Goal: Transaction & Acquisition: Purchase product/service

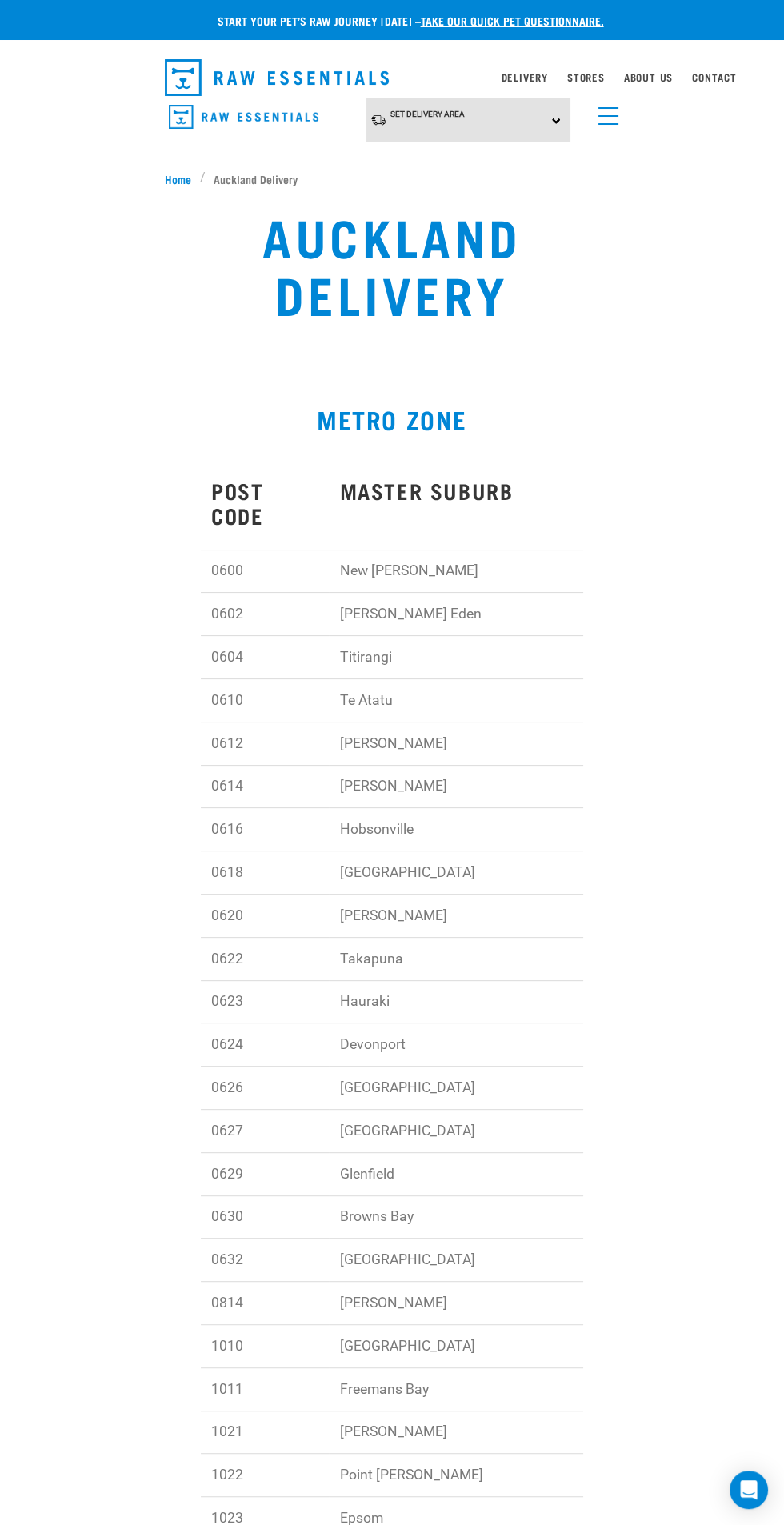
click at [495, 123] on div "Set Delivery Area North Island South Island" at bounding box center [469, 120] width 205 height 44
click at [469, 163] on link "[GEOGRAPHIC_DATA]" at bounding box center [446, 165] width 159 height 26
click at [440, 1072] on td "[GEOGRAPHIC_DATA]" at bounding box center [456, 1087] width 255 height 43
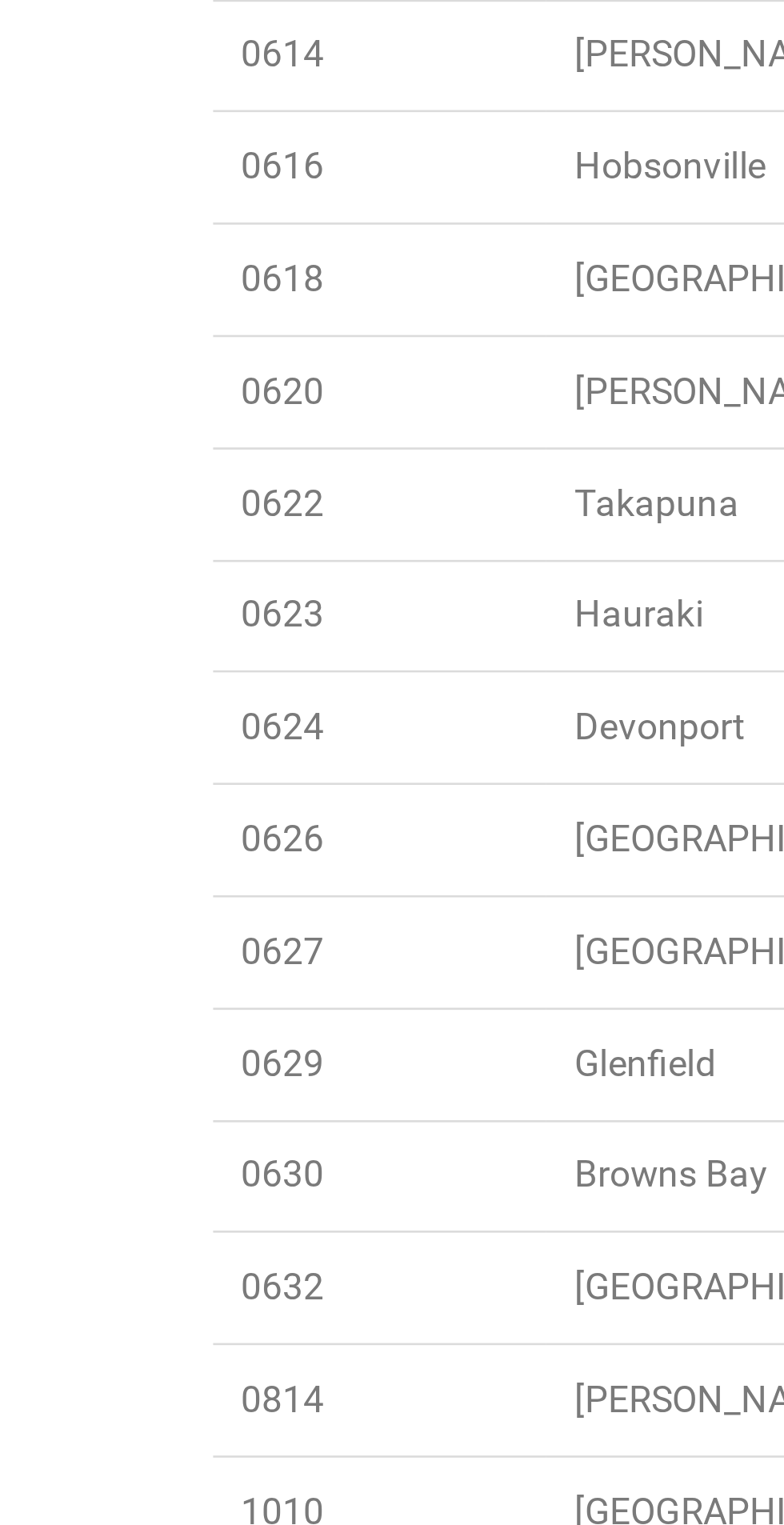
click at [246, 1066] on td "0626" at bounding box center [264, 1087] width 128 height 43
click at [394, 1066] on td "Beach Haven" at bounding box center [456, 1087] width 255 height 43
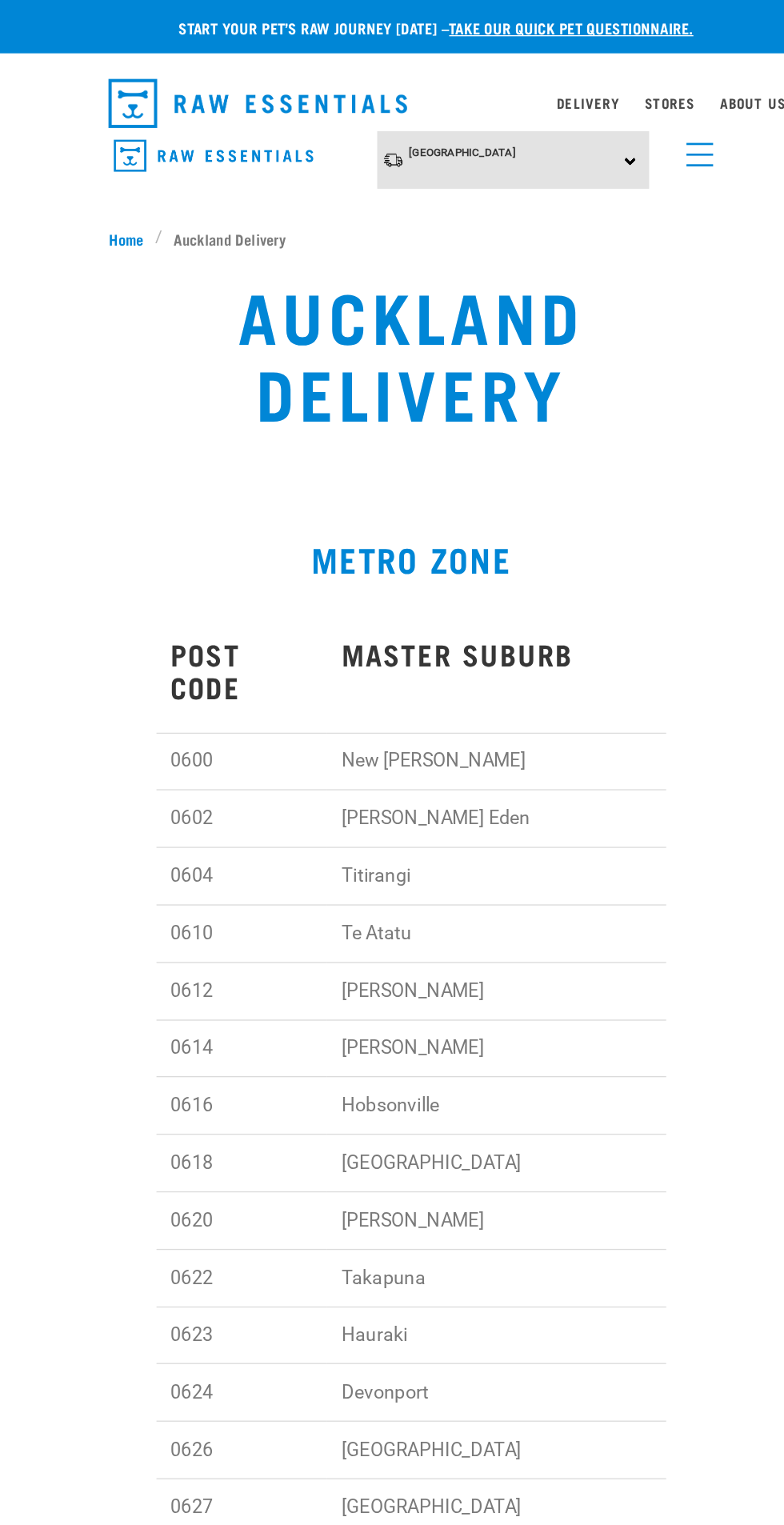
click at [613, 123] on span "menu" at bounding box center [608, 124] width 20 height 2
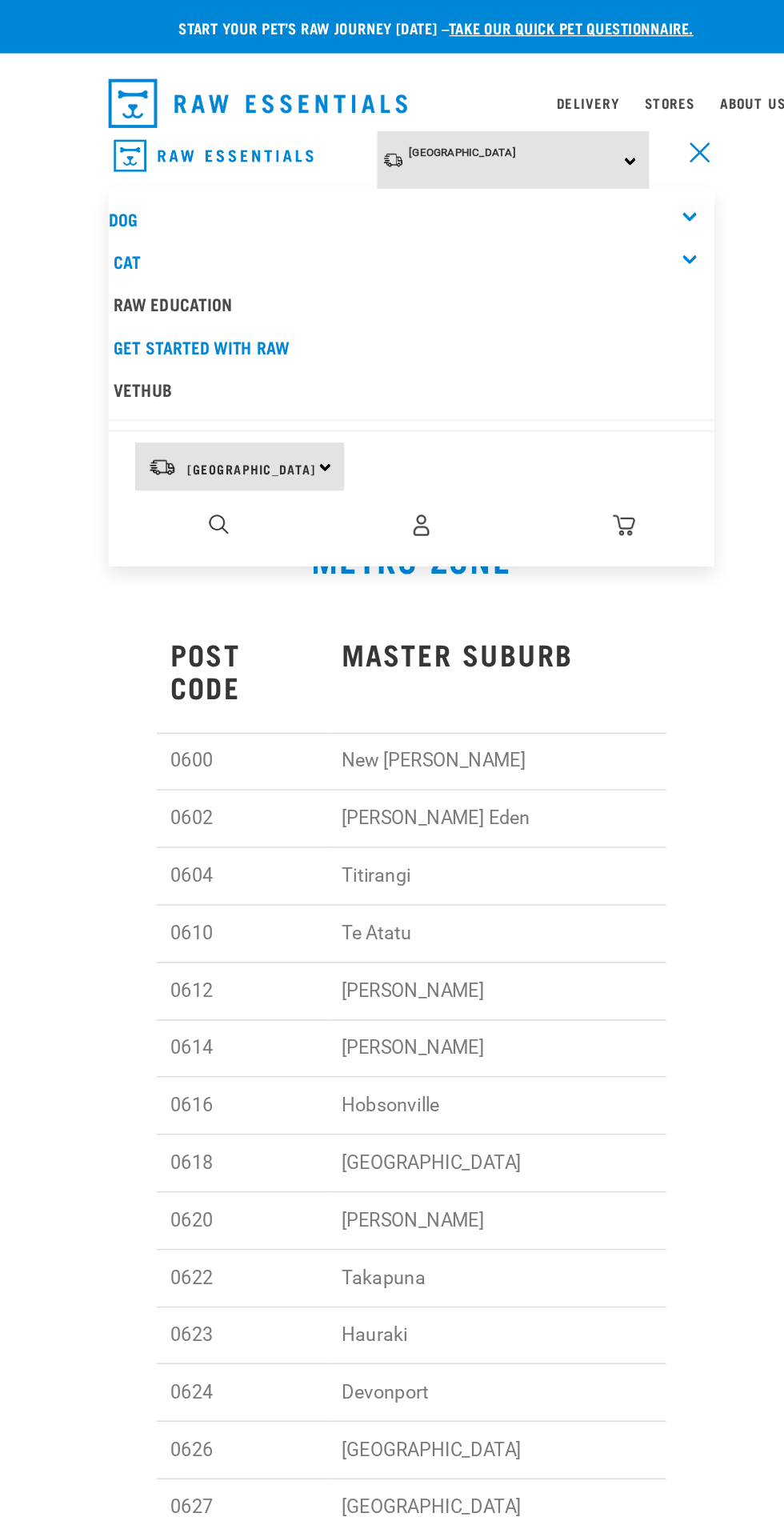
click at [186, 163] on link "Dog" at bounding box center [175, 164] width 22 height 7
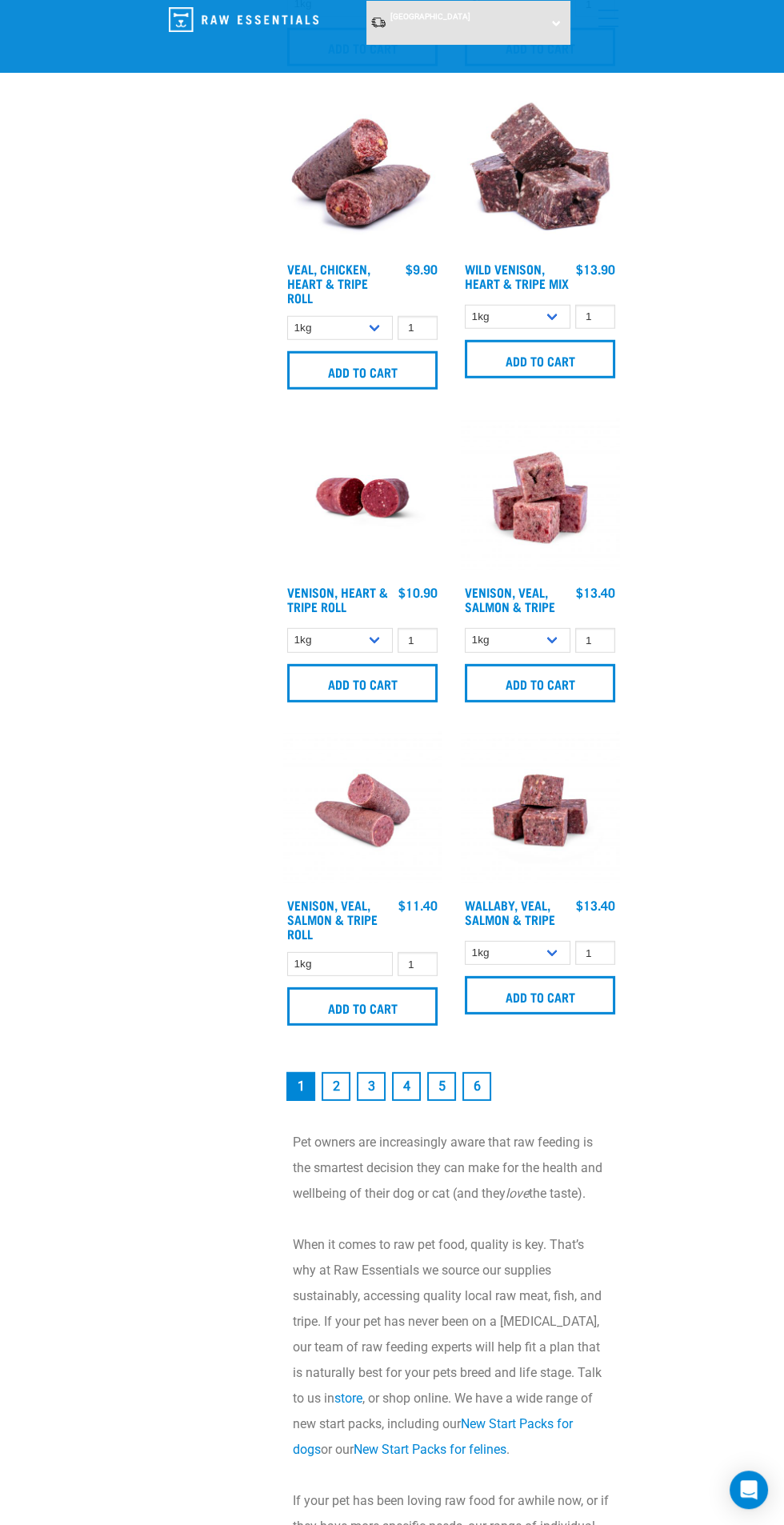
scroll to position [4115, 0]
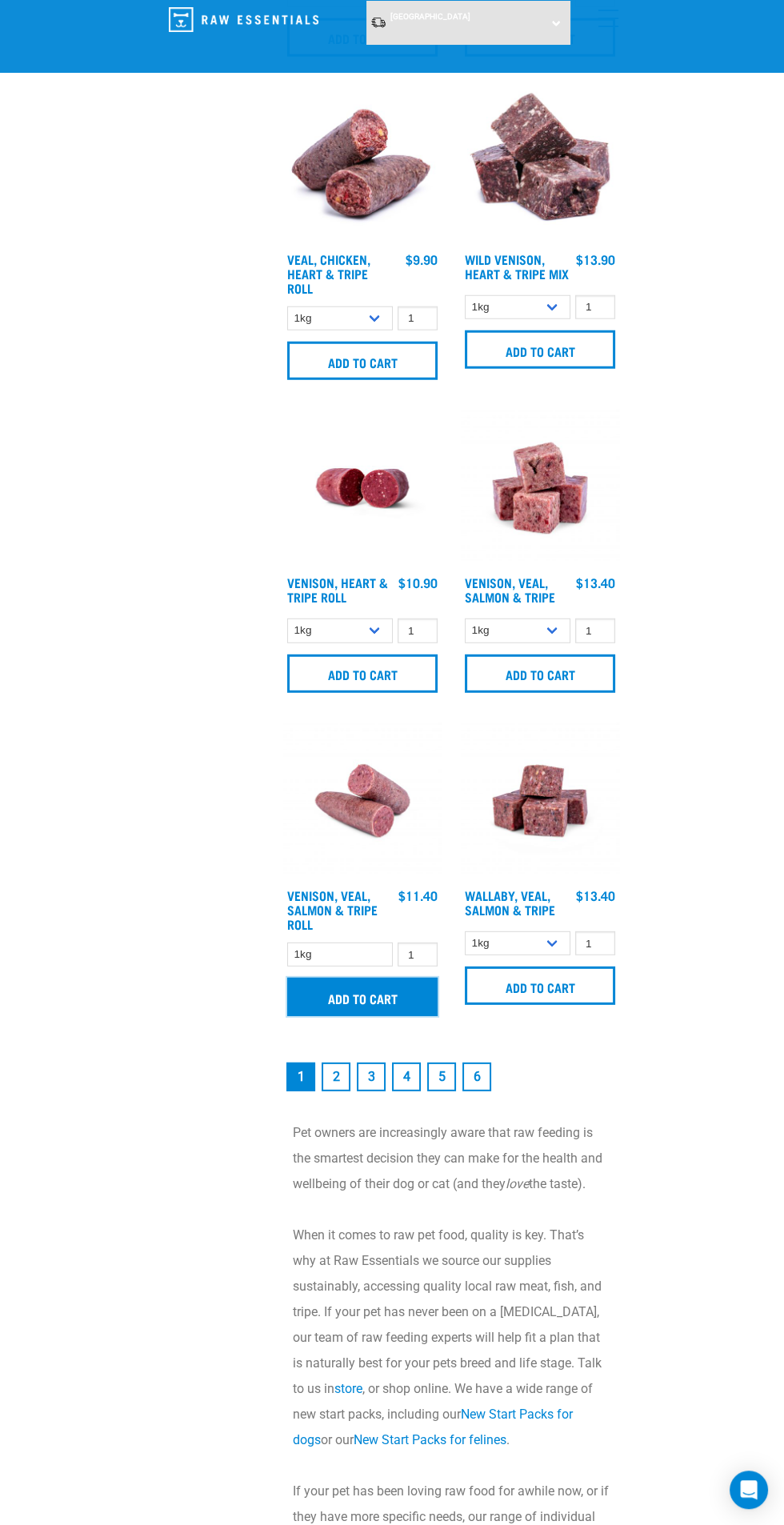
click at [403, 993] on input "Add to cart" at bounding box center [362, 997] width 150 height 39
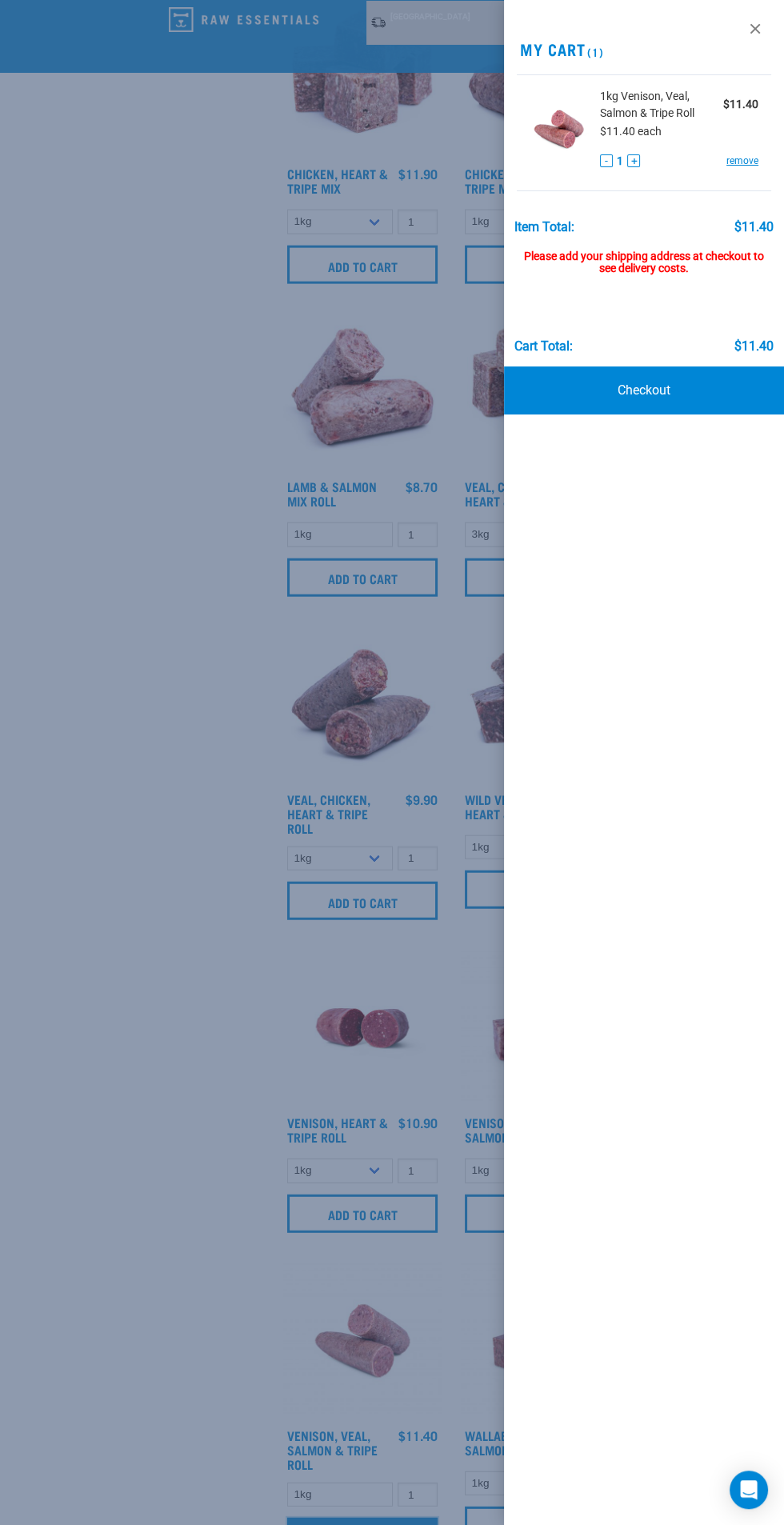
scroll to position [3577, 0]
click at [178, 1079] on div at bounding box center [392, 762] width 784 height 1525
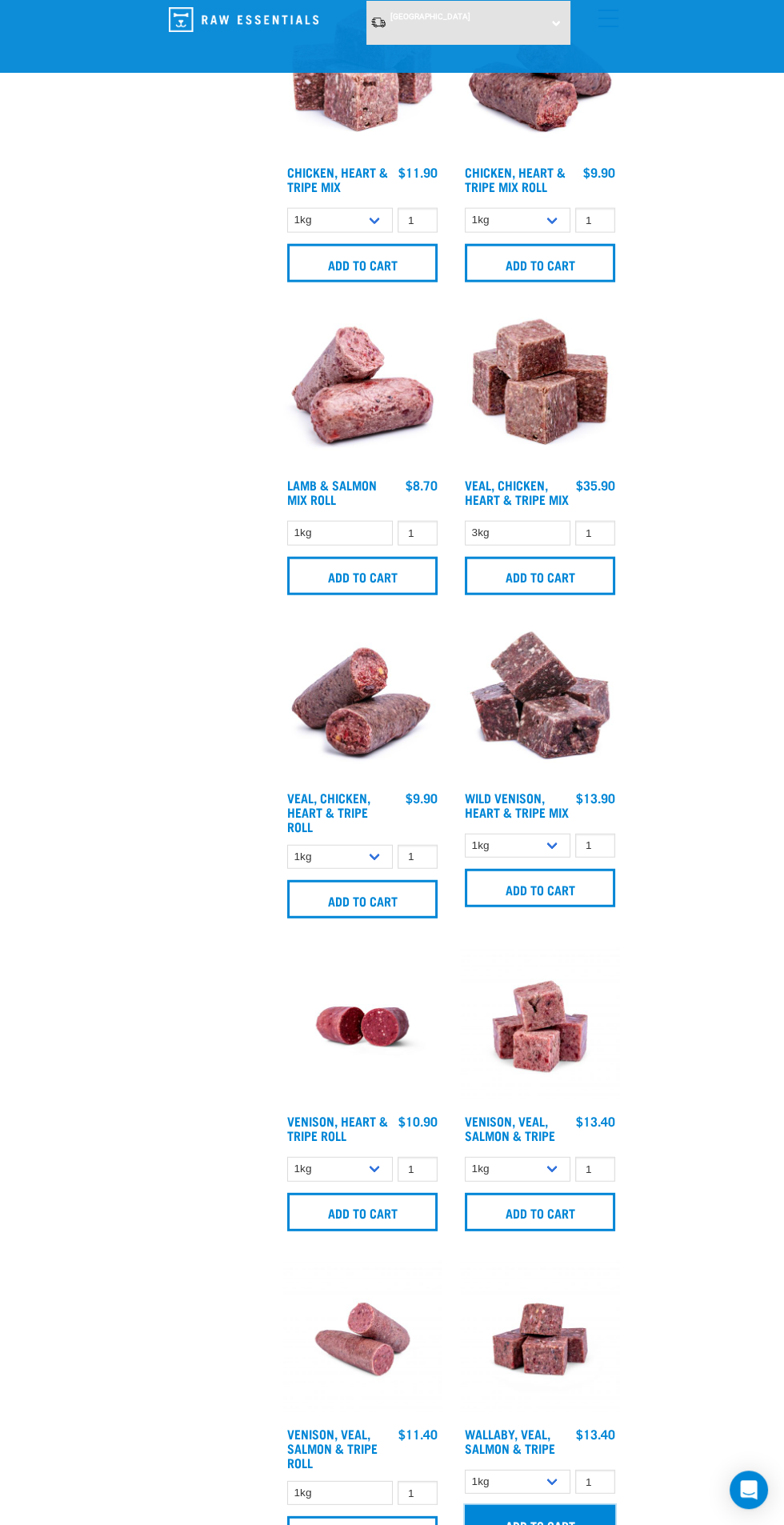
click at [580, 1524] on input "Add to cart" at bounding box center [540, 1524] width 150 height 39
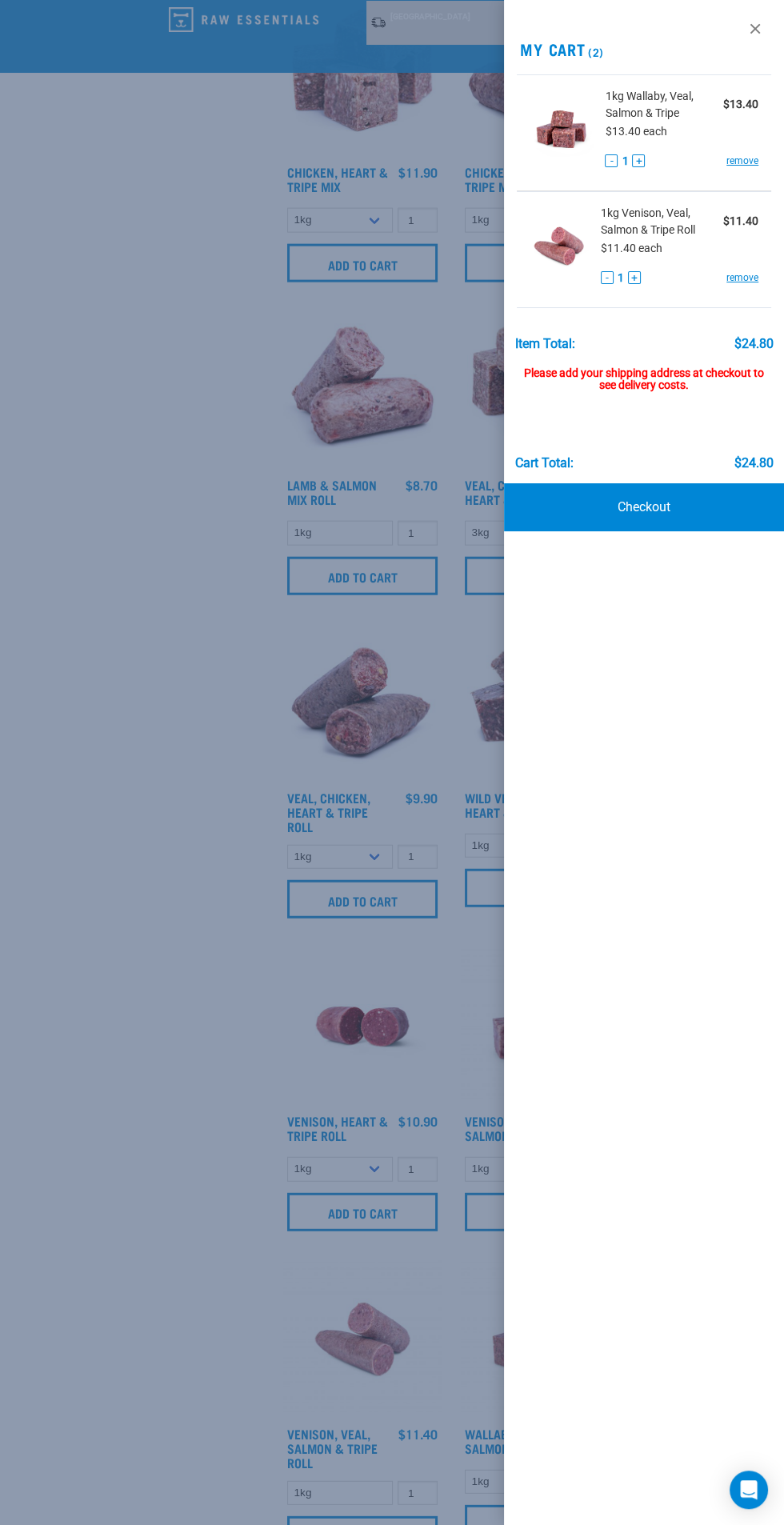
click at [159, 915] on div at bounding box center [392, 762] width 784 height 1525
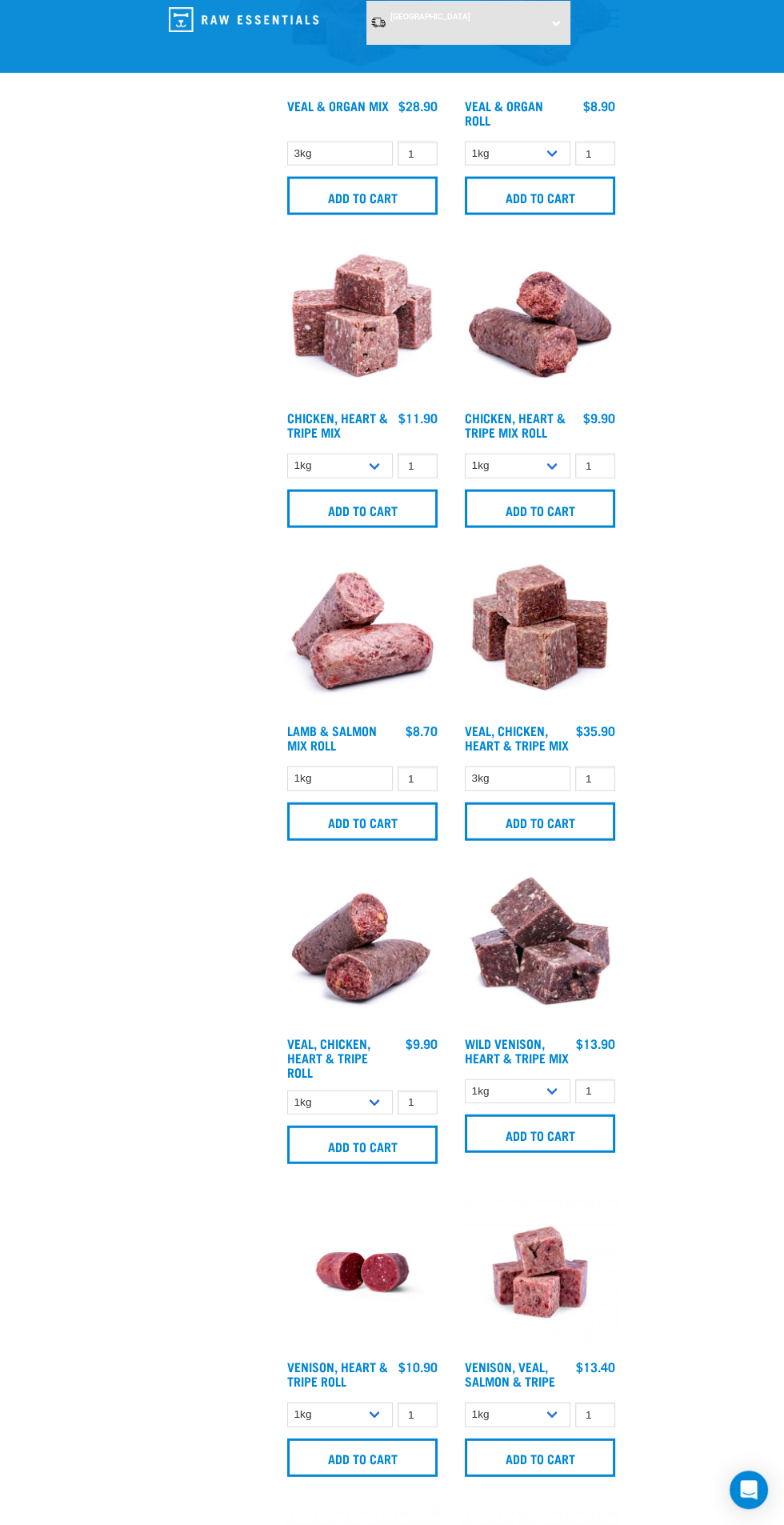
scroll to position [3334, 0]
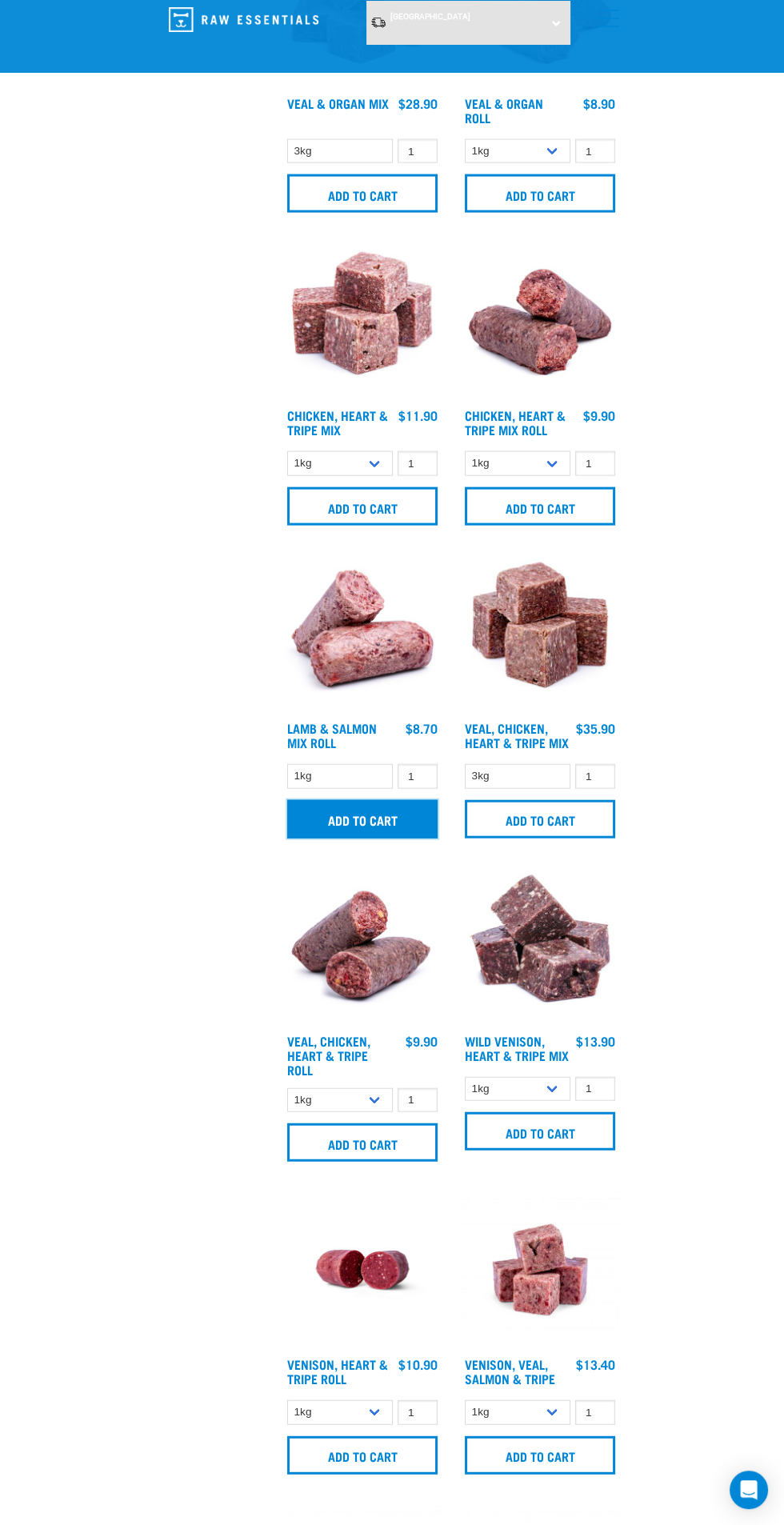
click at [412, 819] on input "Add to cart" at bounding box center [362, 819] width 150 height 39
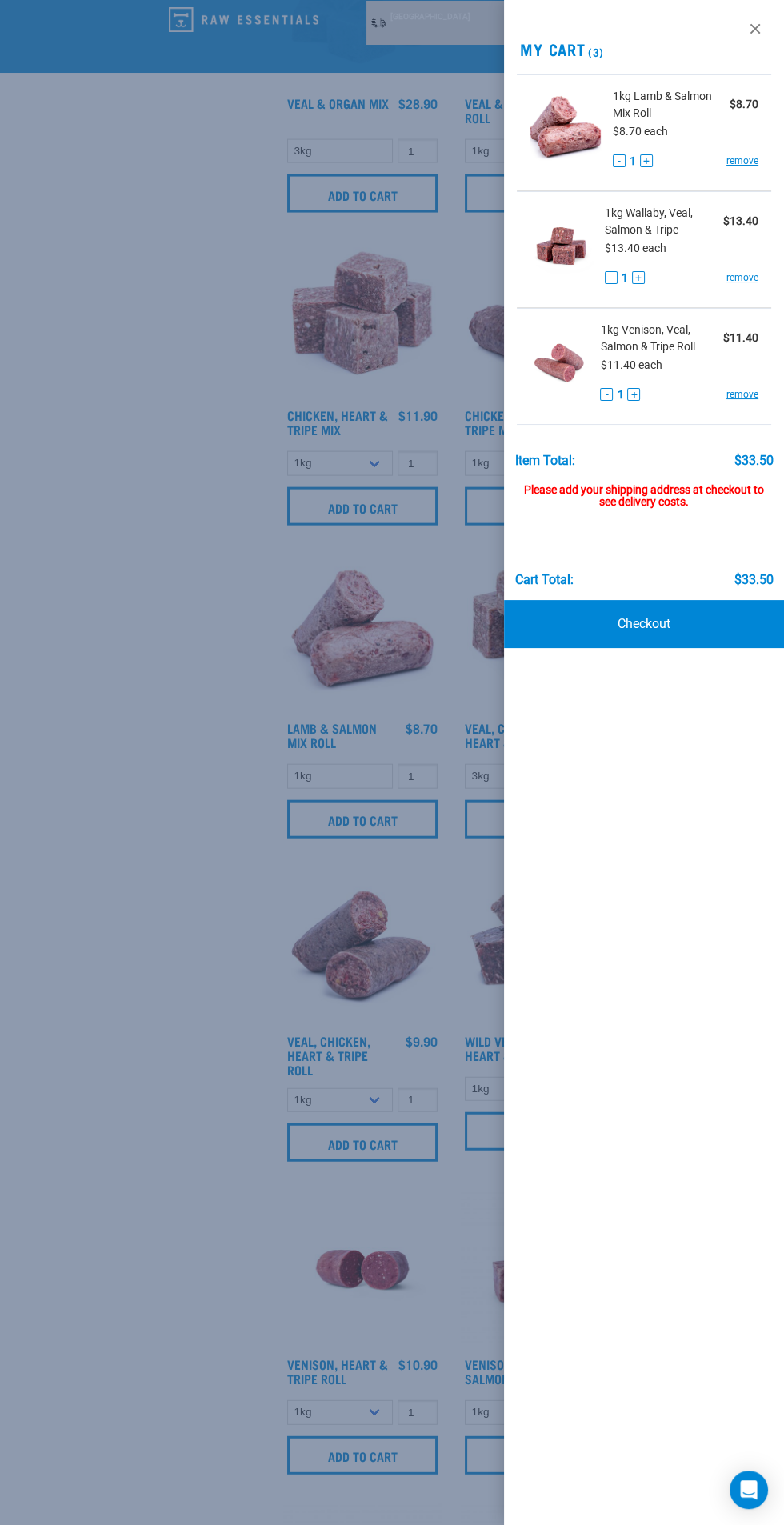
click at [150, 791] on div at bounding box center [392, 762] width 784 height 1525
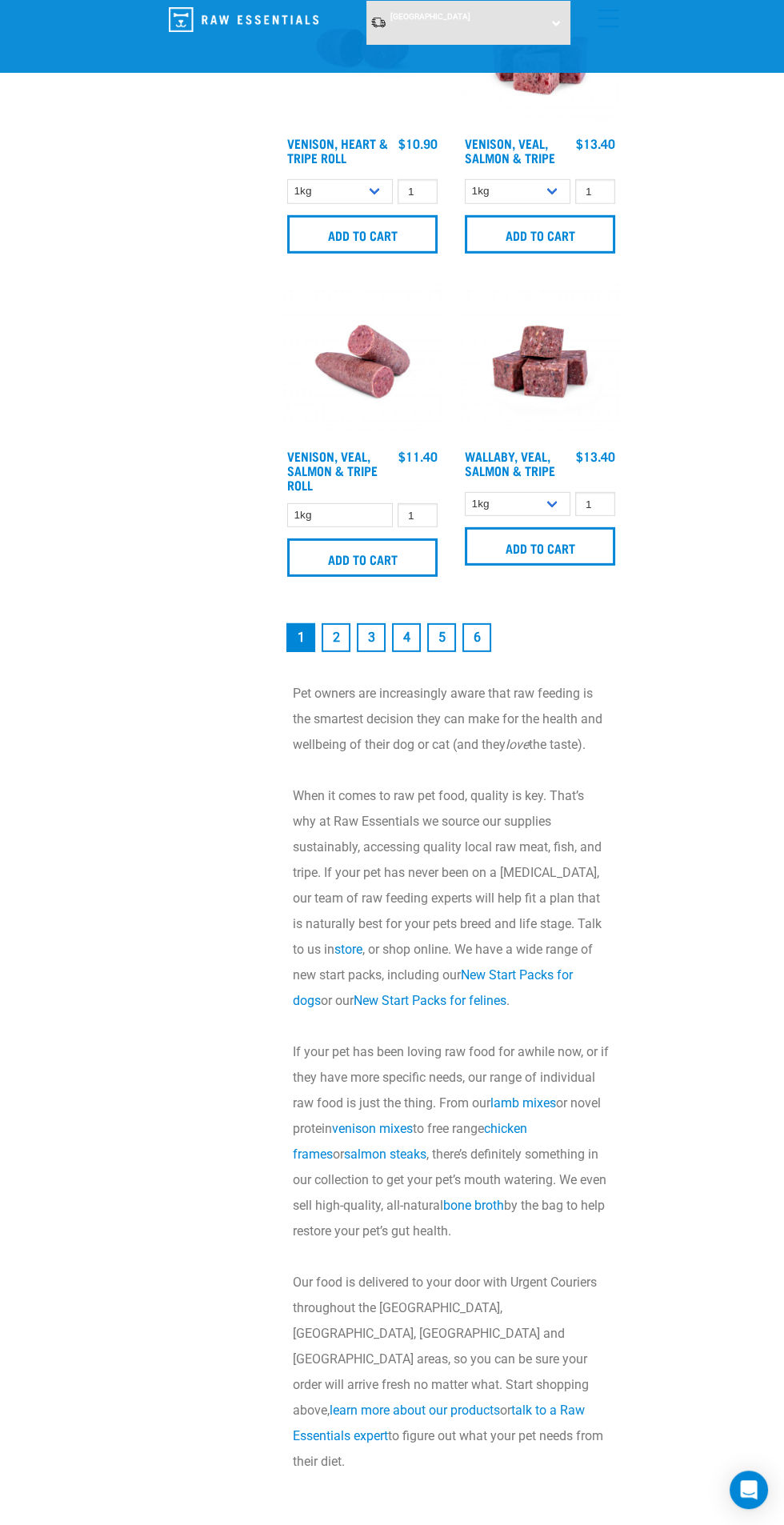
scroll to position [4717, 0]
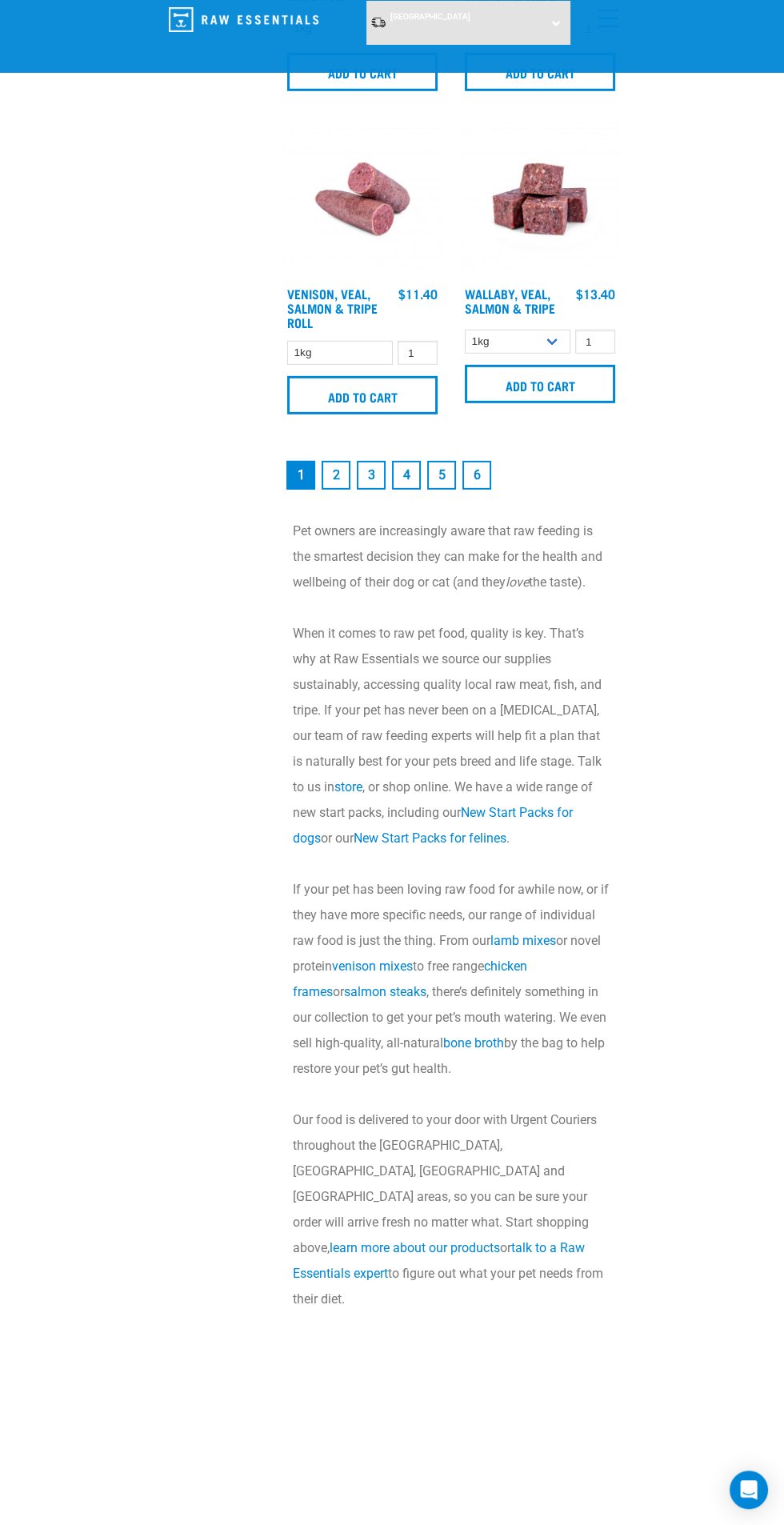
click at [370, 474] on link "3" at bounding box center [371, 474] width 29 height 29
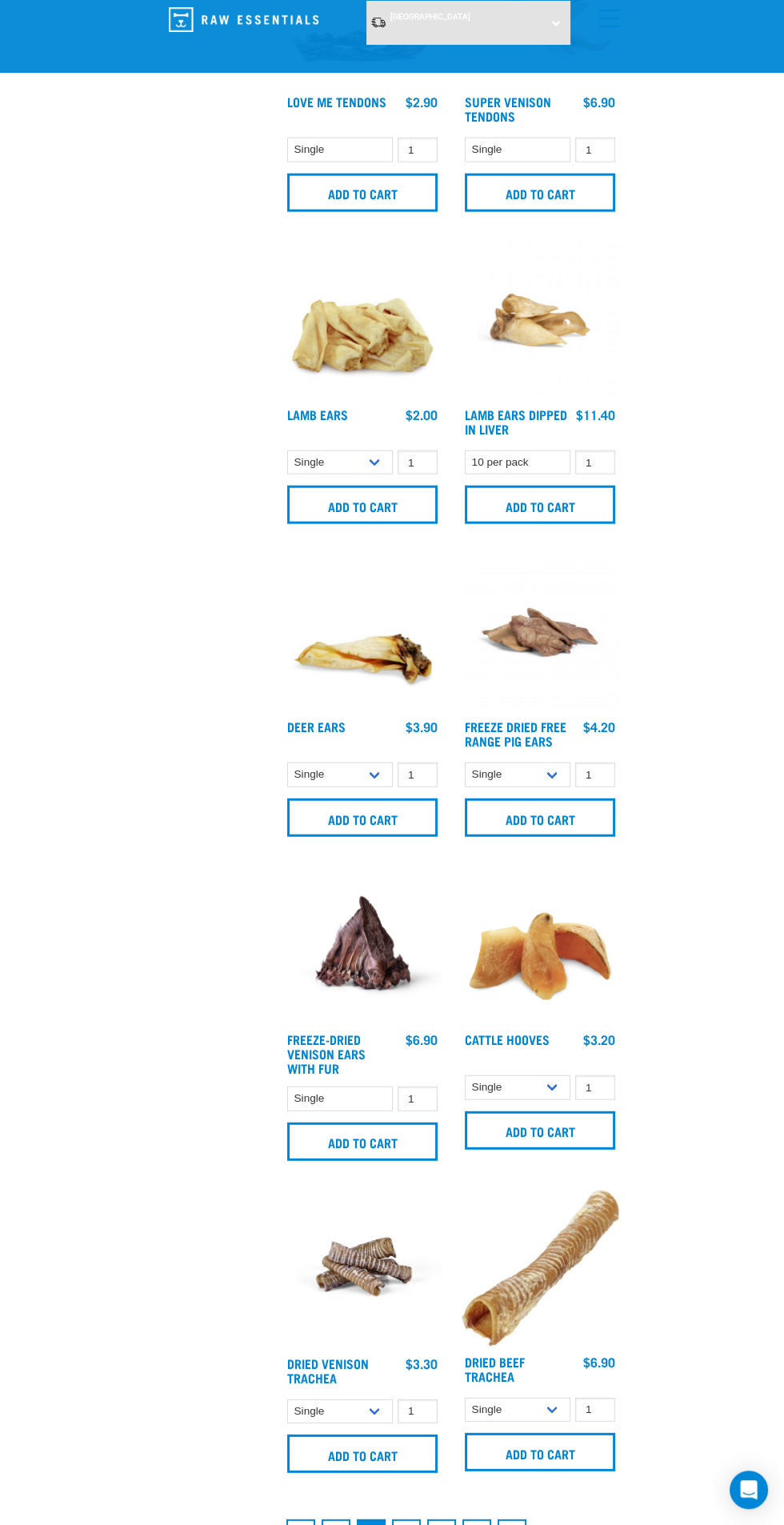
scroll to position [4032, 0]
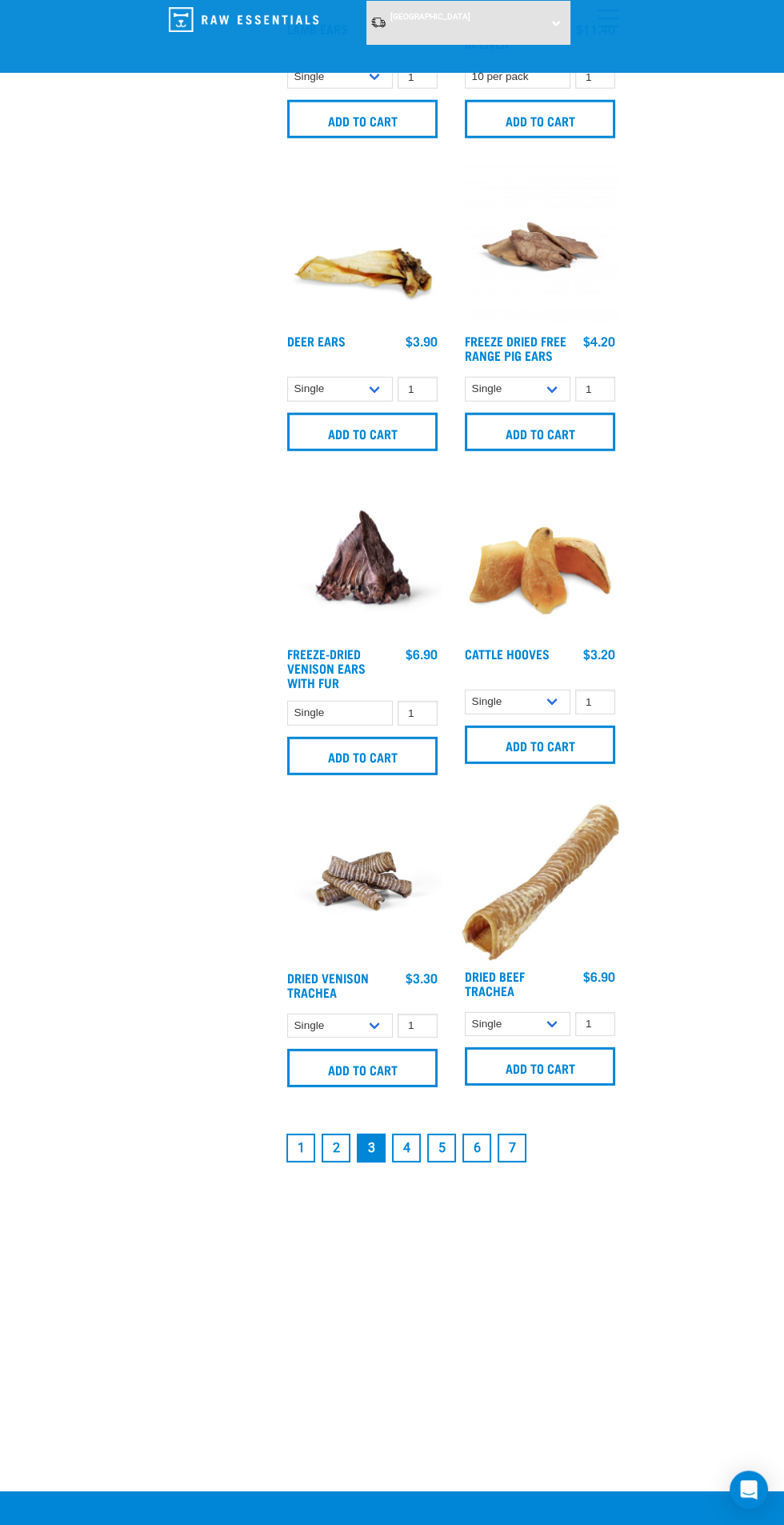
click at [335, 1148] on link "2" at bounding box center [335, 1148] width 29 height 29
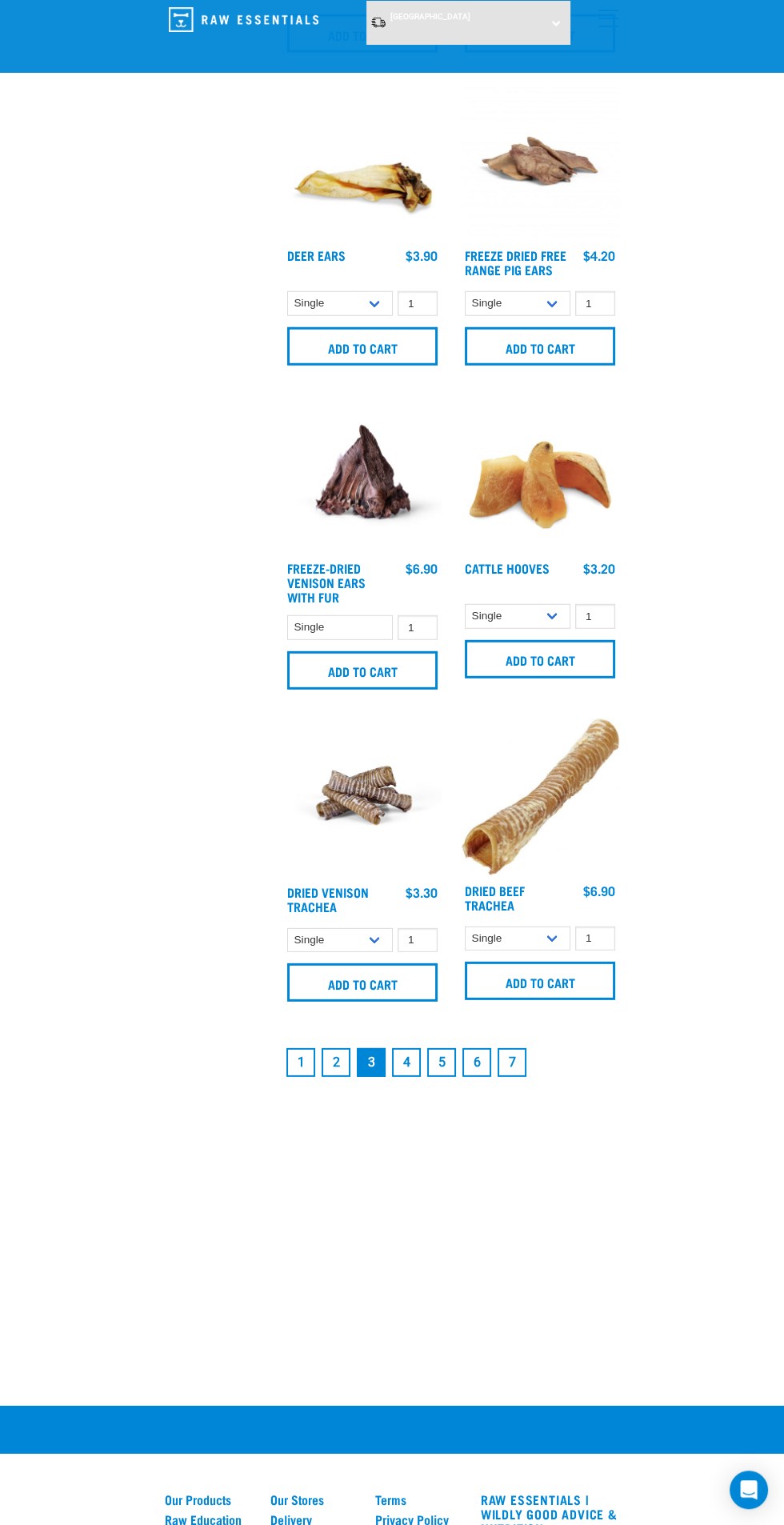
scroll to position [4148, 0]
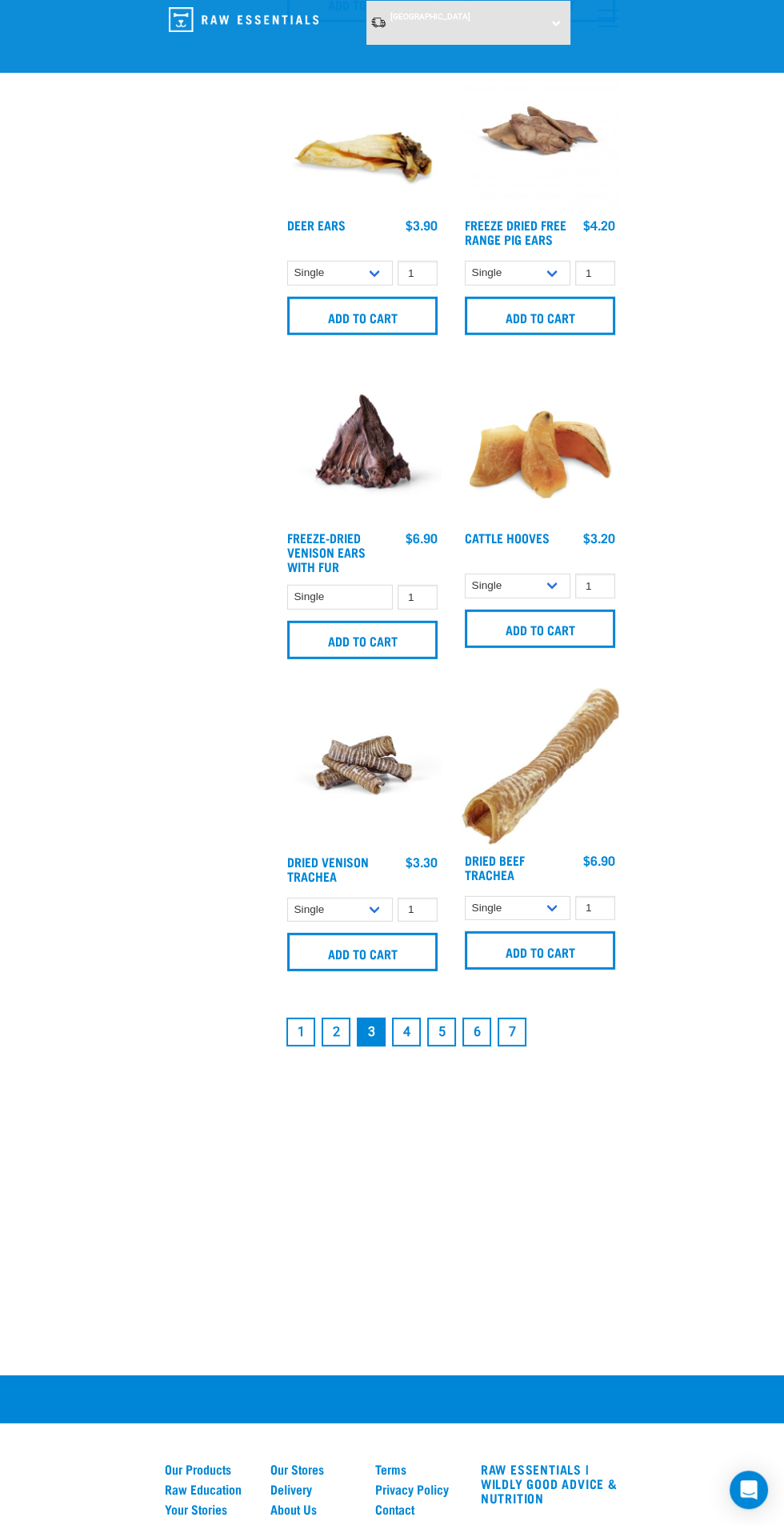
click at [335, 1031] on link "2" at bounding box center [335, 1031] width 29 height 29
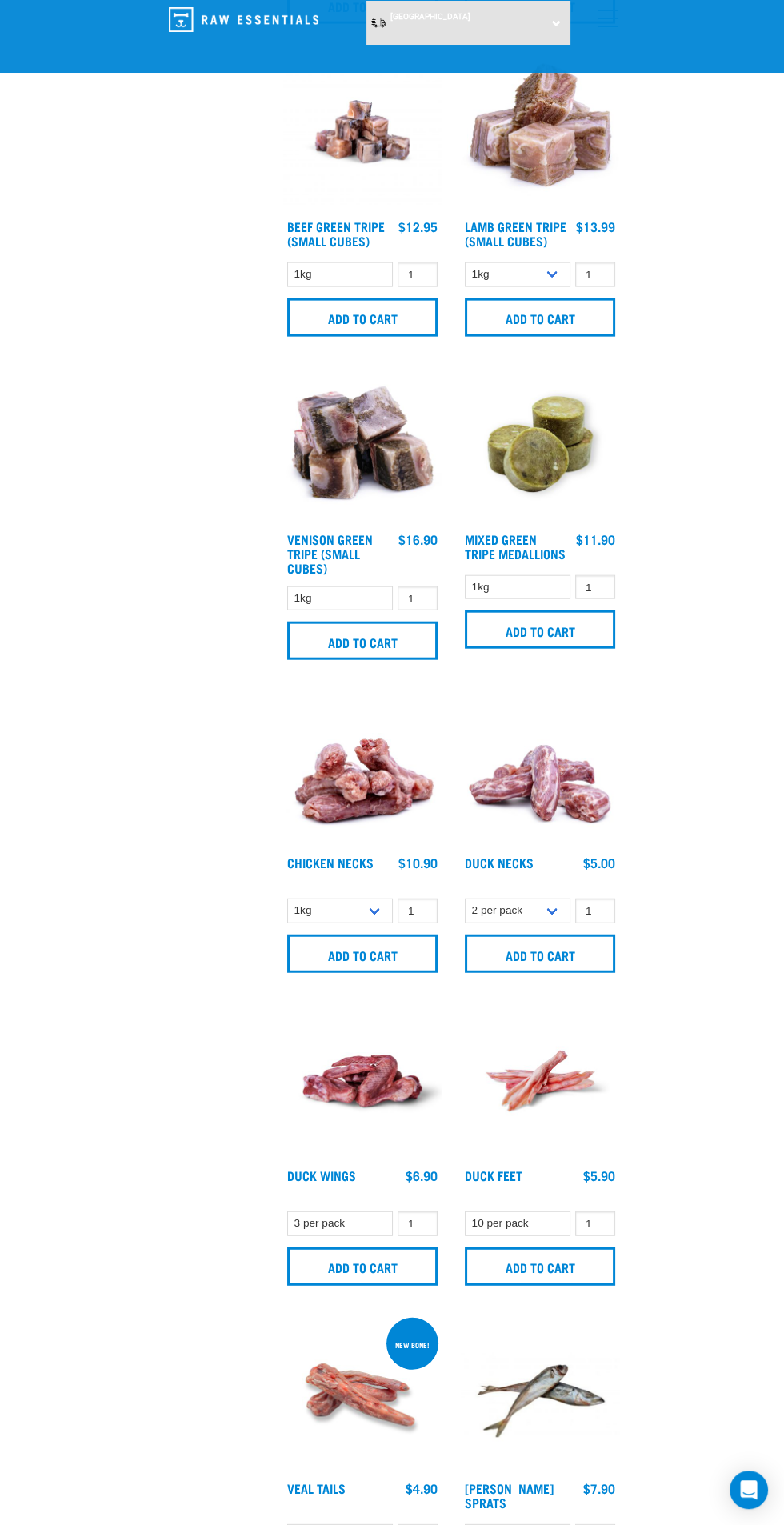
scroll to position [4323, 0]
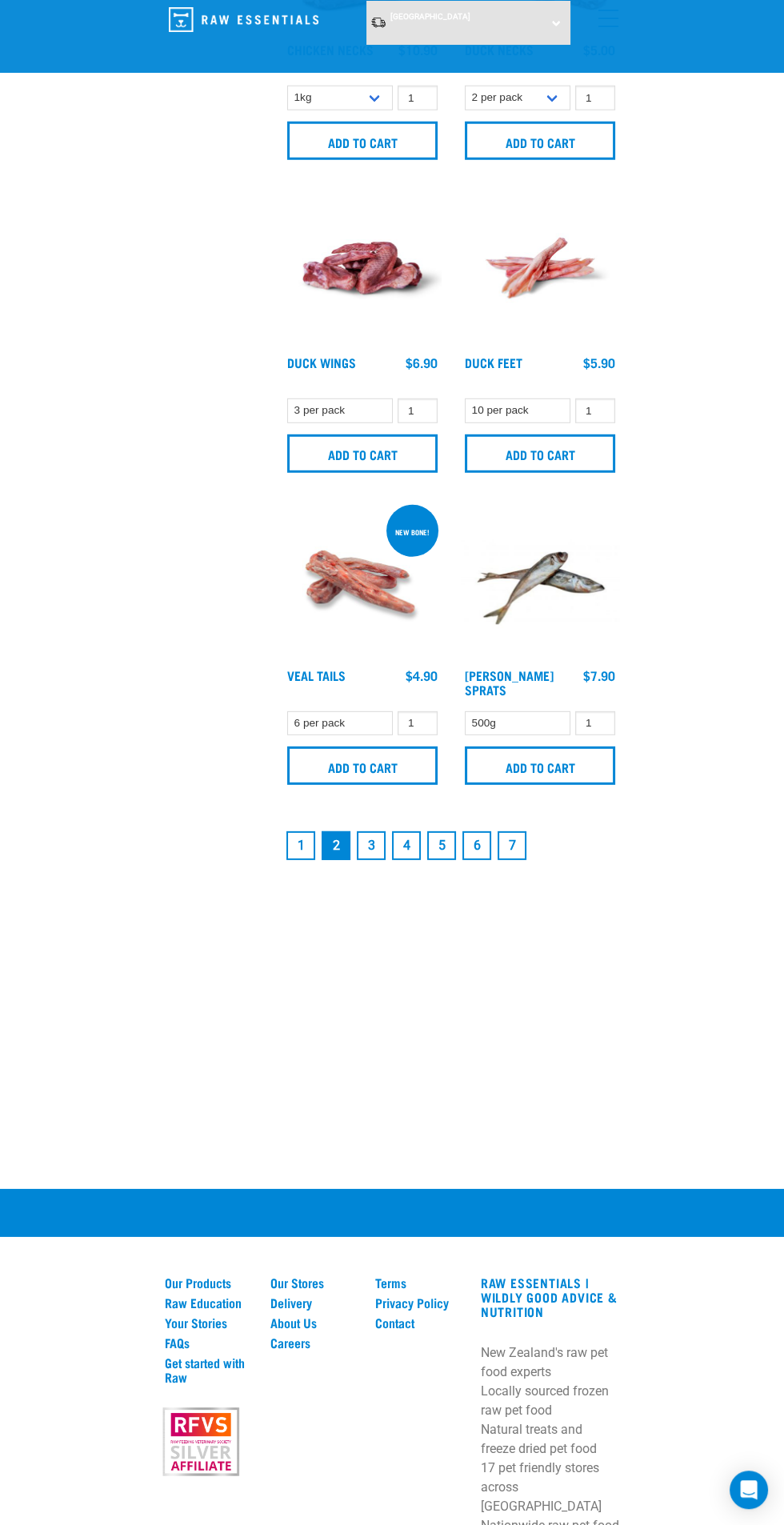
click at [405, 845] on link "4" at bounding box center [406, 845] width 29 height 29
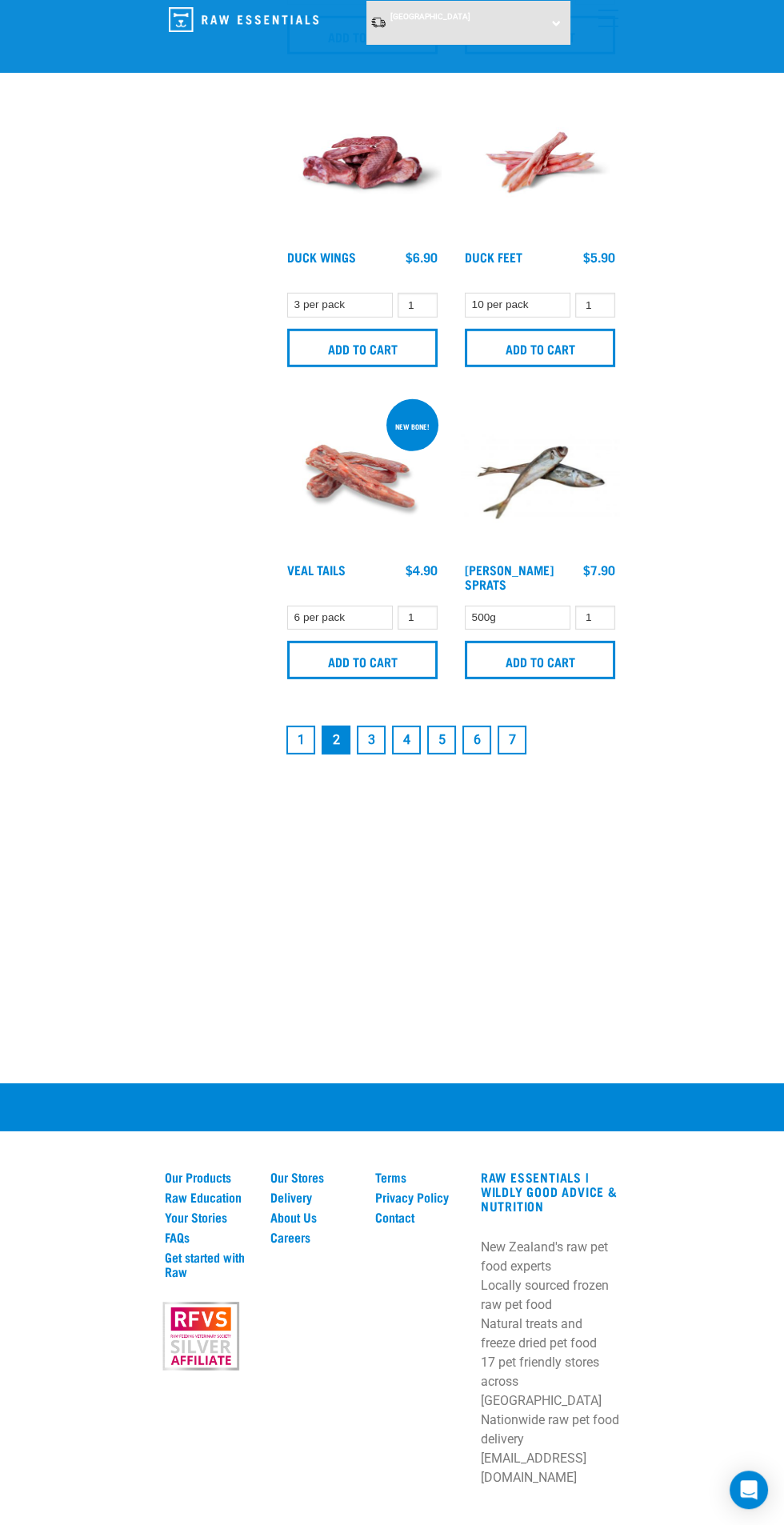
scroll to position [4430, 0]
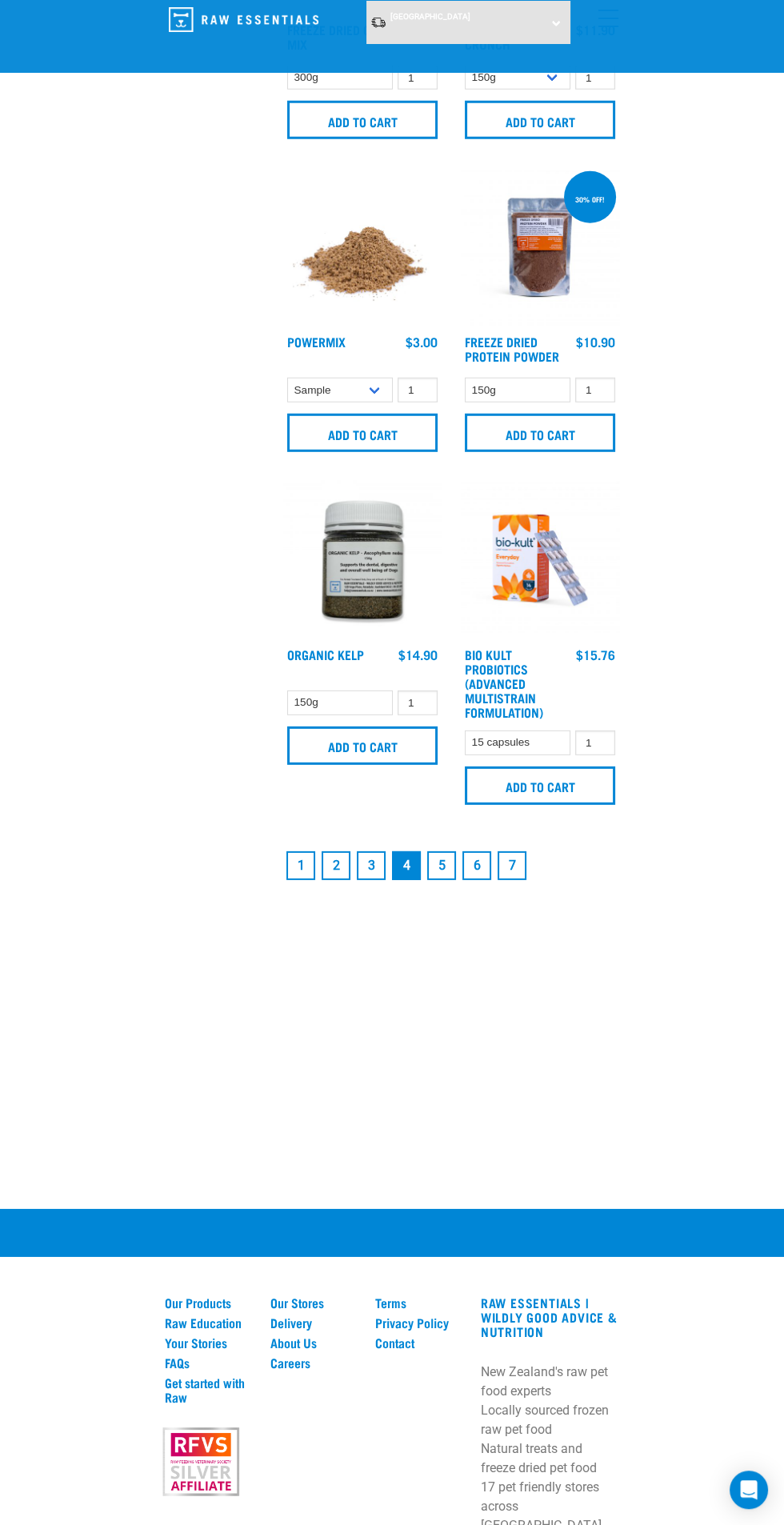
scroll to position [4404, 0]
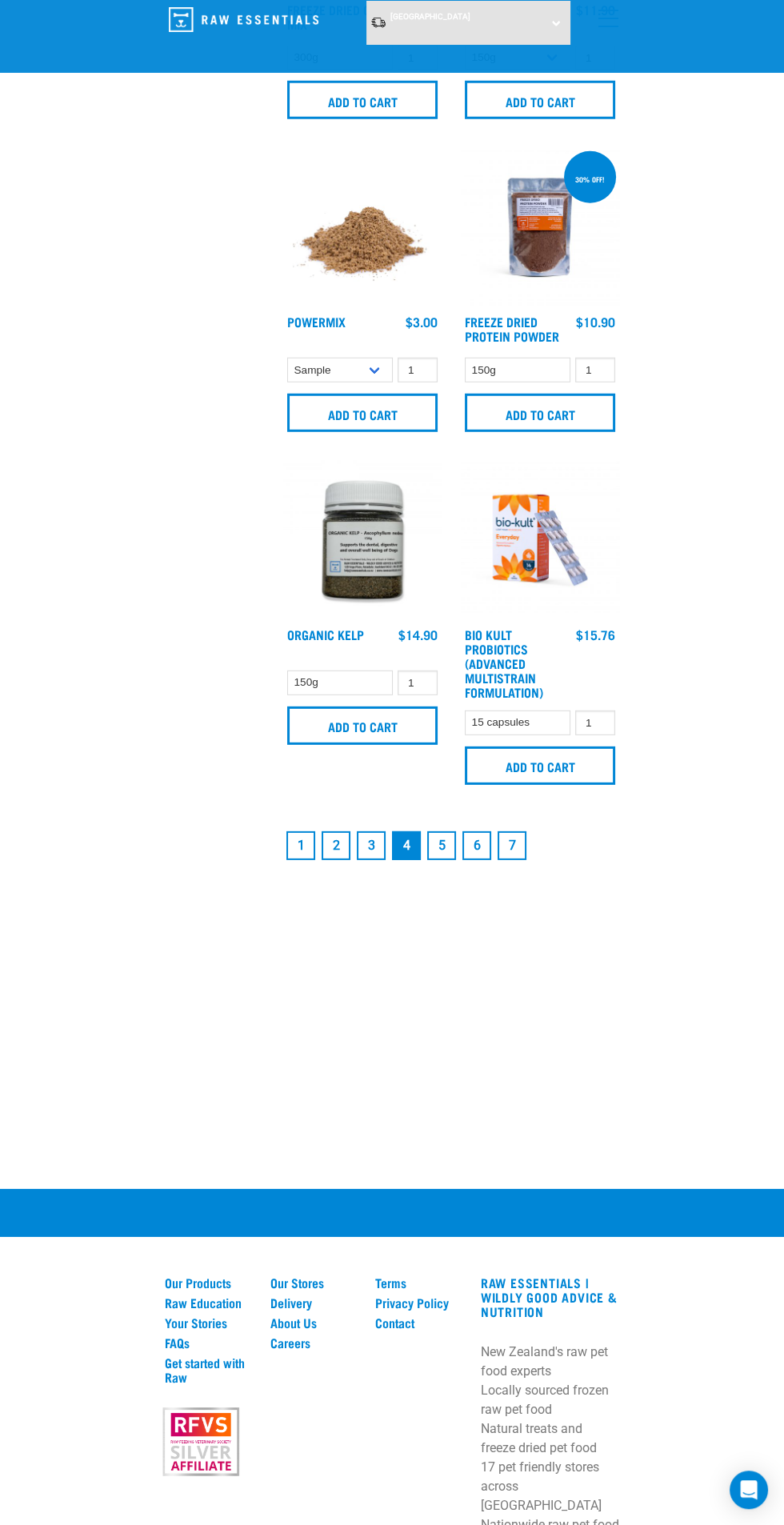
click at [443, 850] on link "5" at bounding box center [441, 845] width 29 height 29
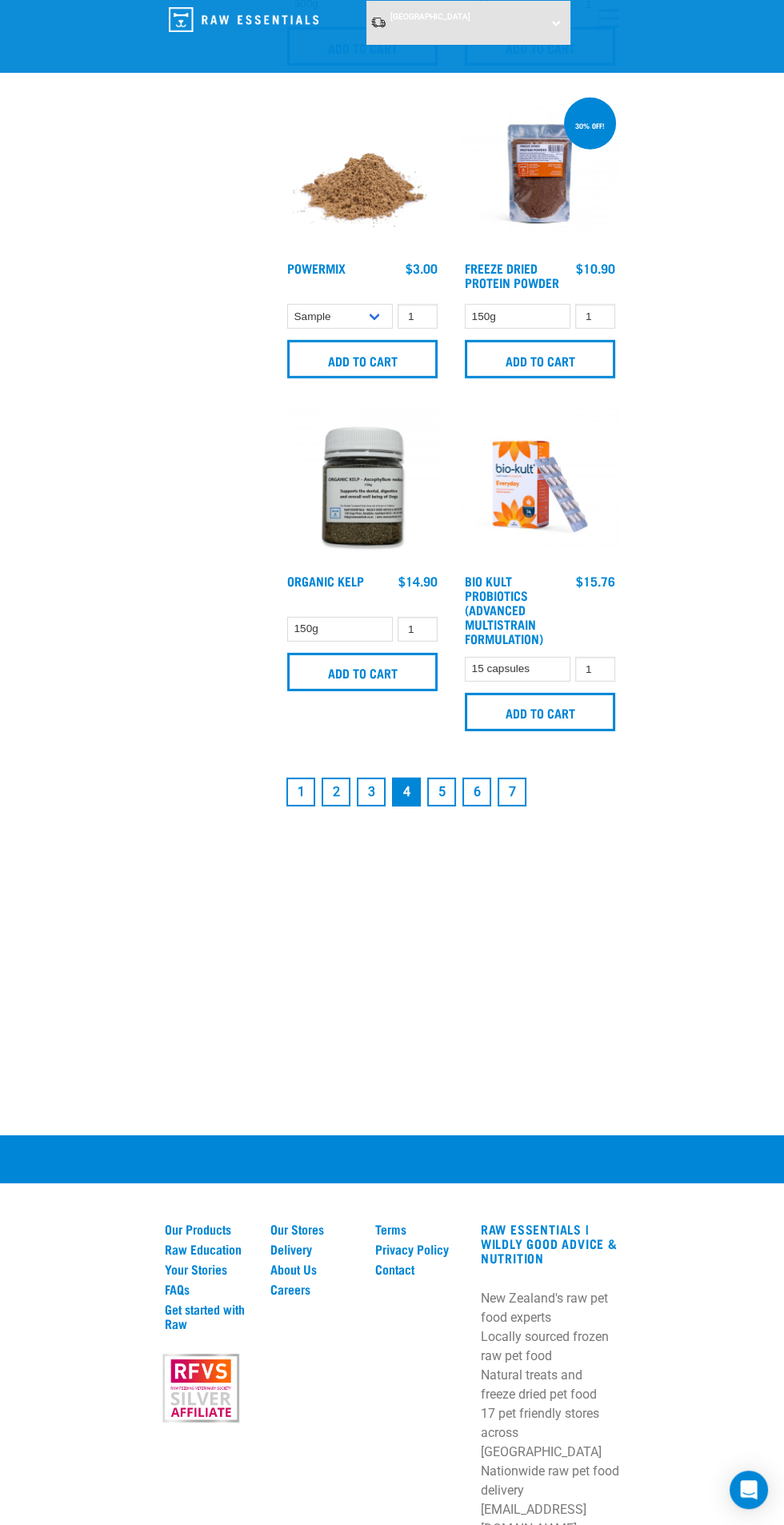
scroll to position [4510, 0]
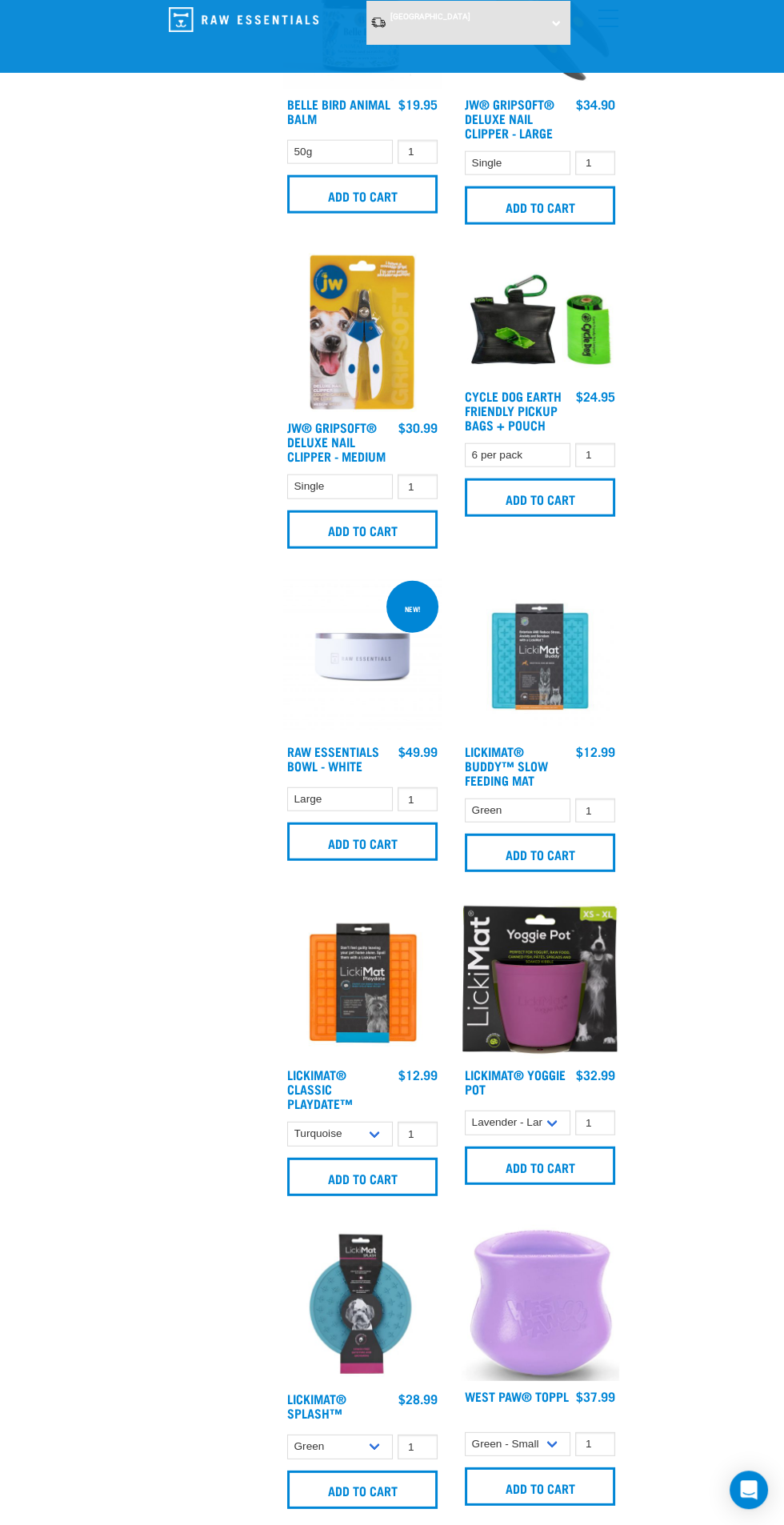
scroll to position [4370, 0]
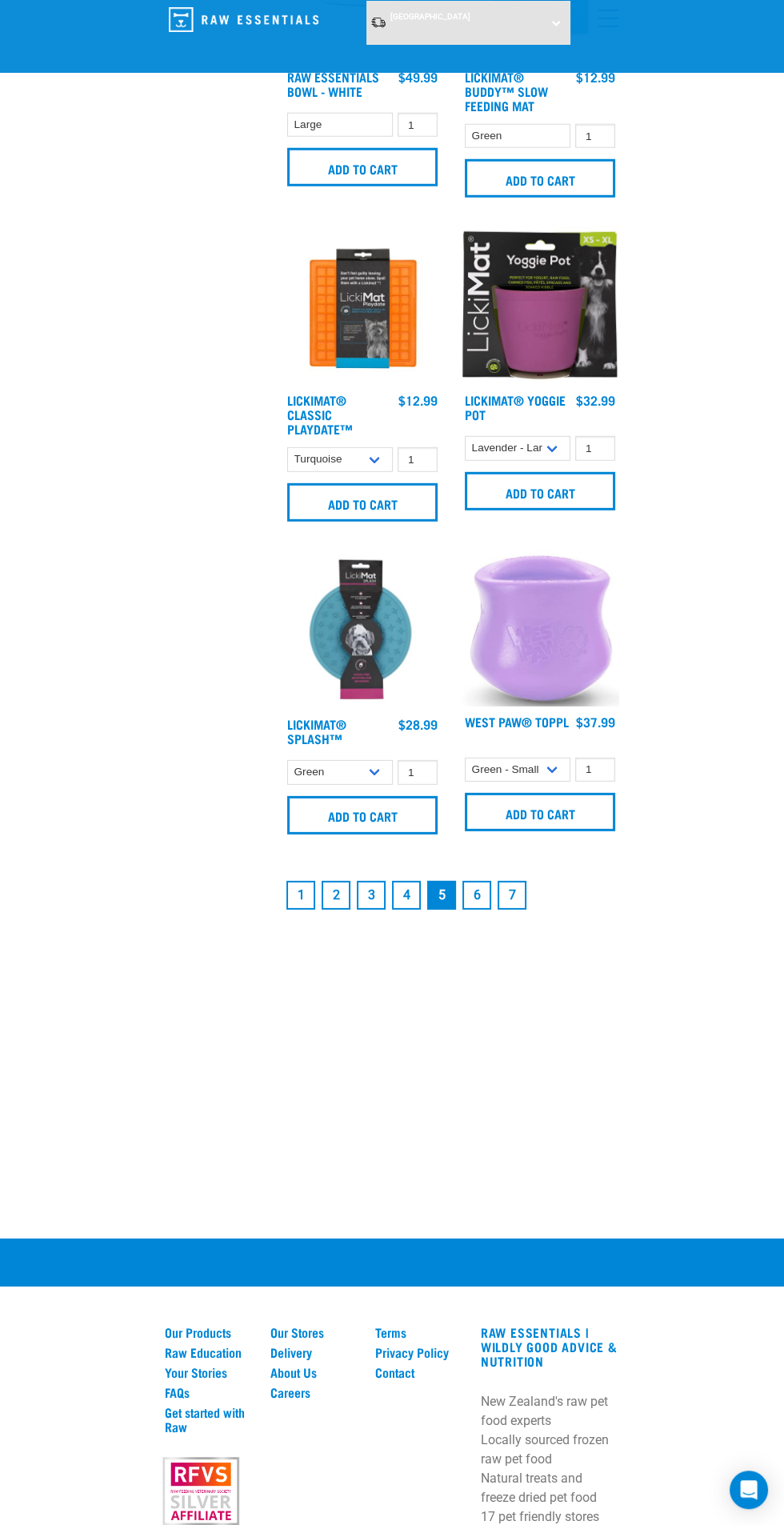
click at [511, 895] on link "7" at bounding box center [511, 895] width 29 height 29
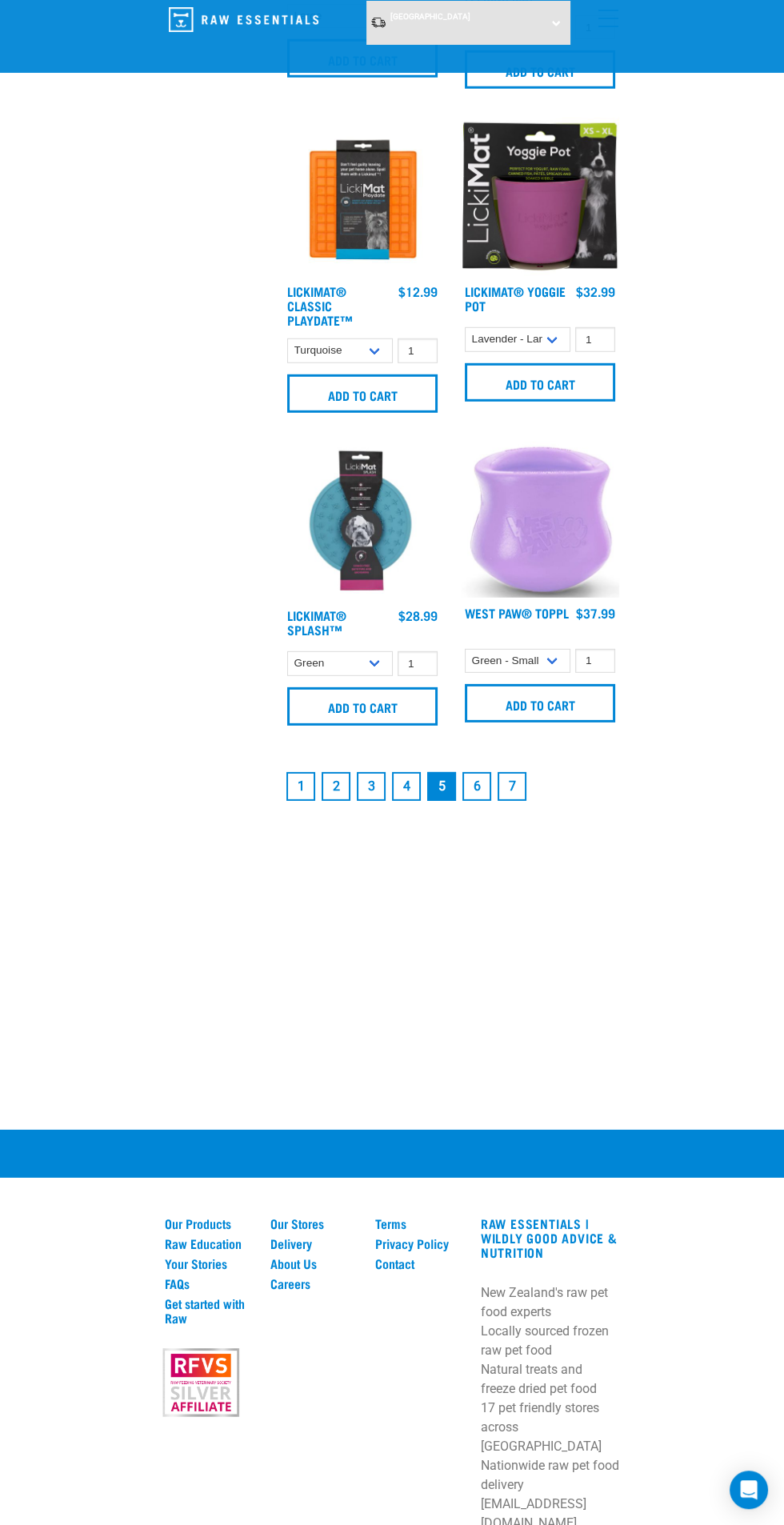
scroll to position [4487, 0]
